Goal: Task Accomplishment & Management: Manage account settings

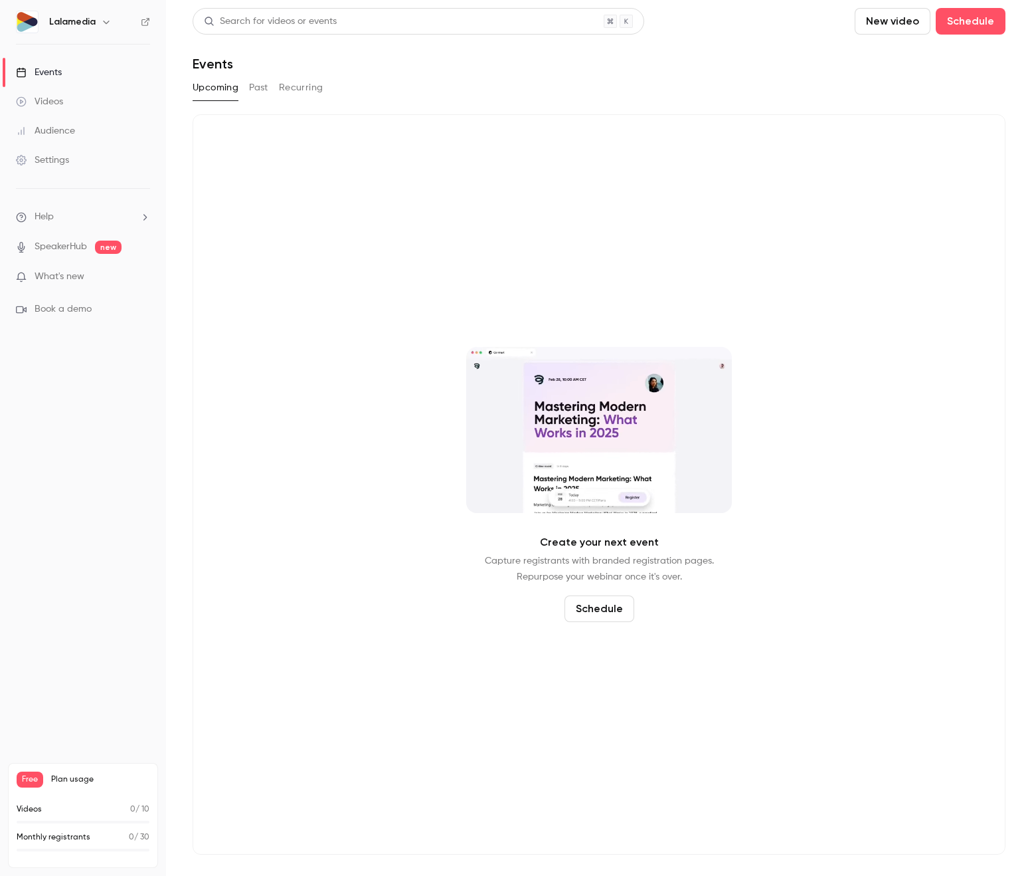
click at [107, 22] on icon "button" at bounding box center [106, 22] width 11 height 11
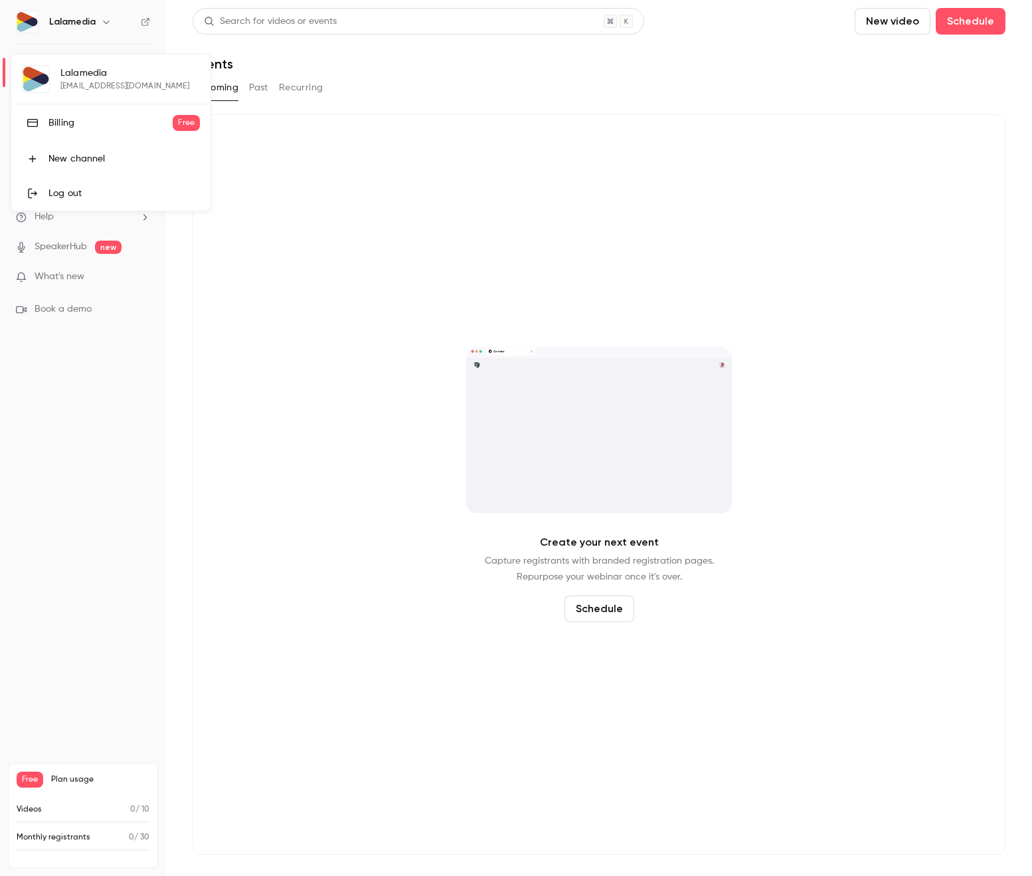
click at [81, 197] on div "Log out" at bounding box center [123, 193] width 151 height 13
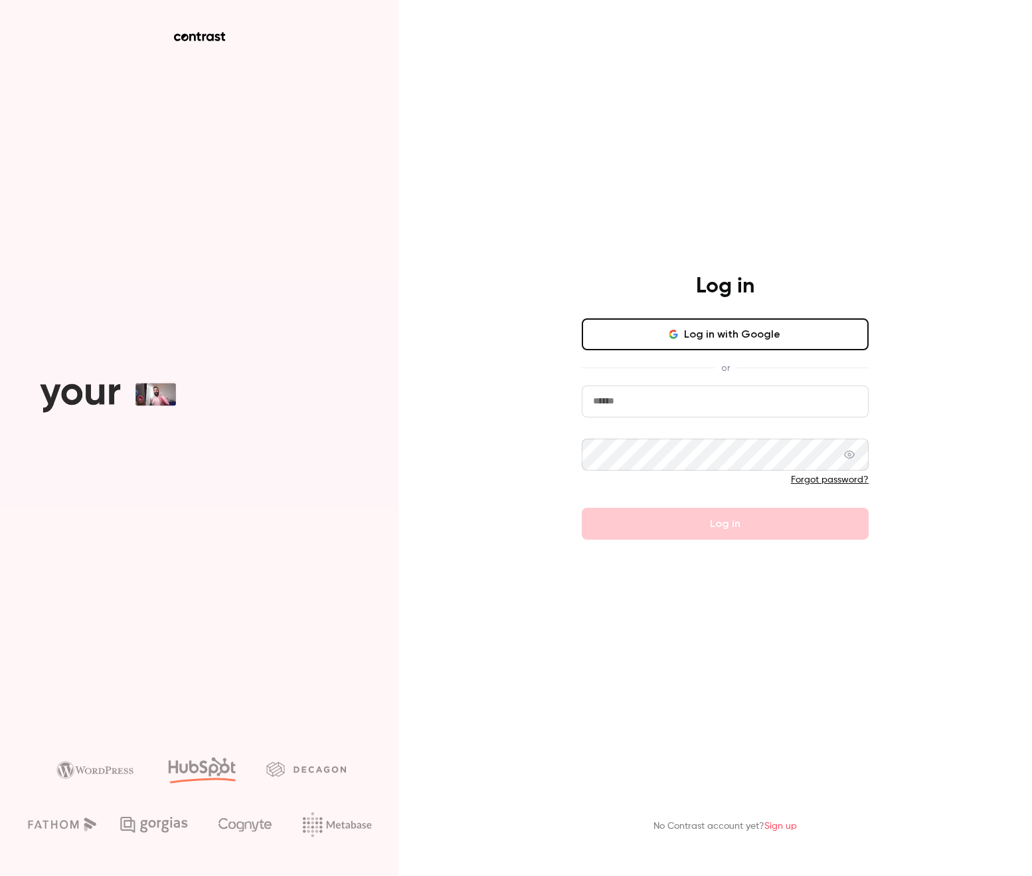
type input "**********"
